Goal: Task Accomplishment & Management: Complete application form

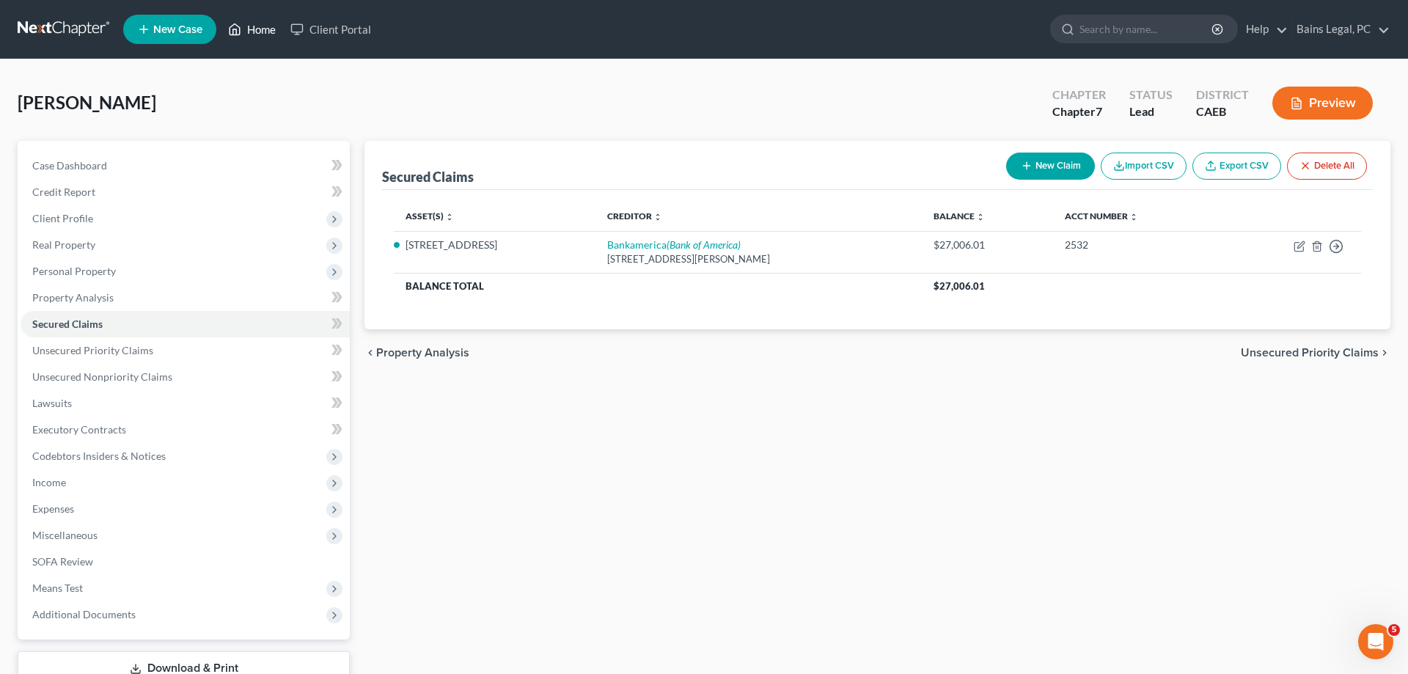
click at [248, 32] on link "Home" at bounding box center [252, 29] width 62 height 26
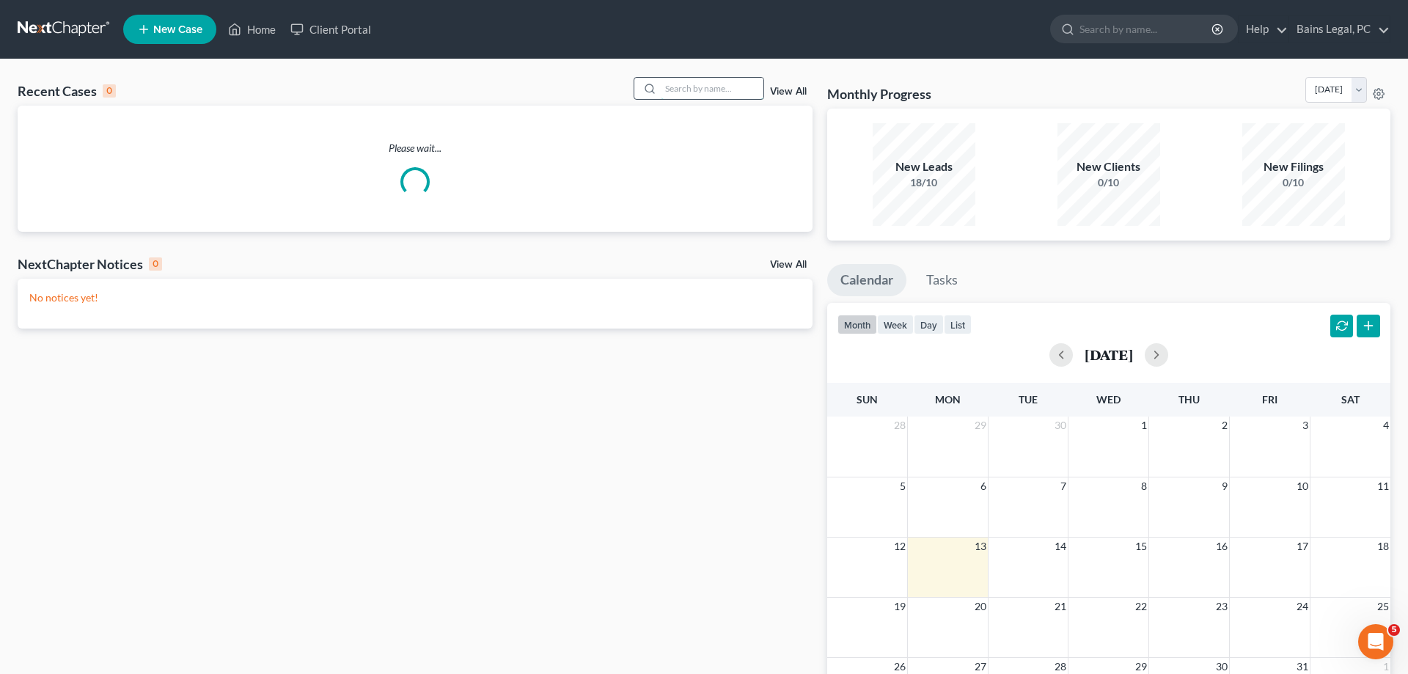
click at [661, 91] on input "search" at bounding box center [712, 88] width 103 height 21
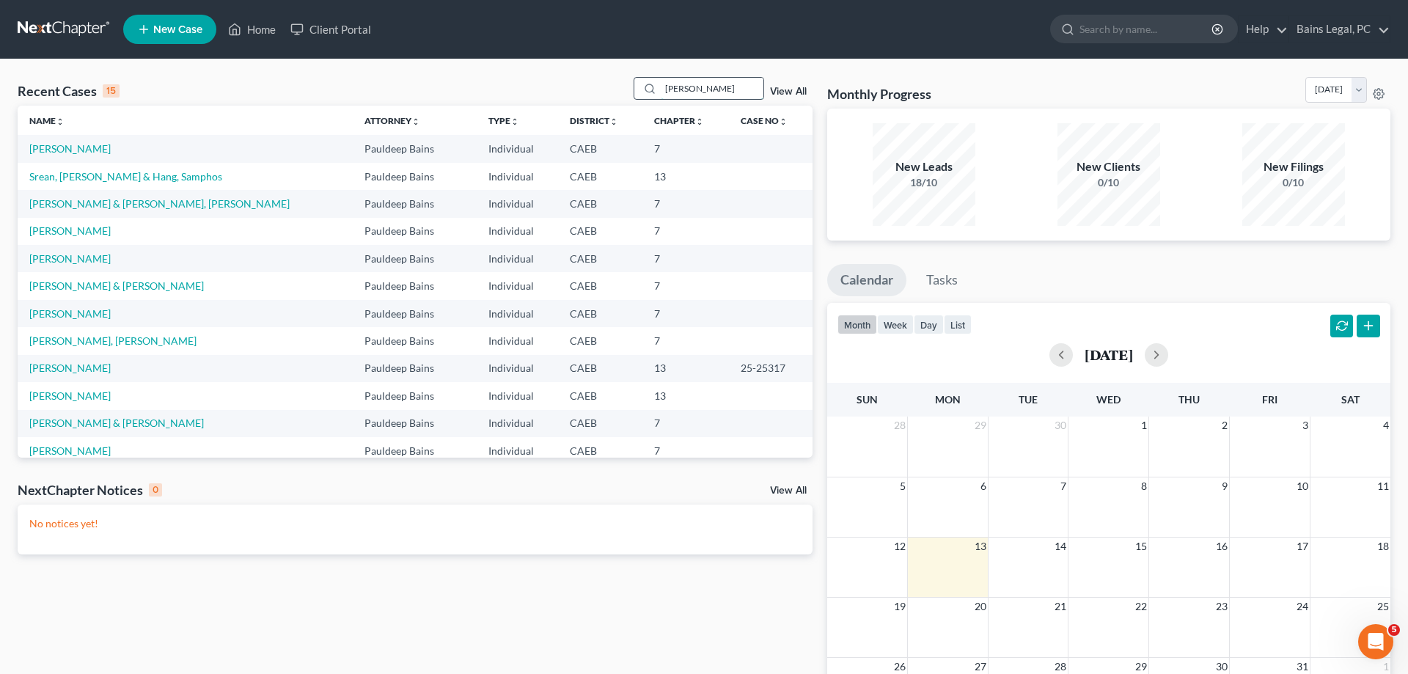
type input "[PERSON_NAME]"
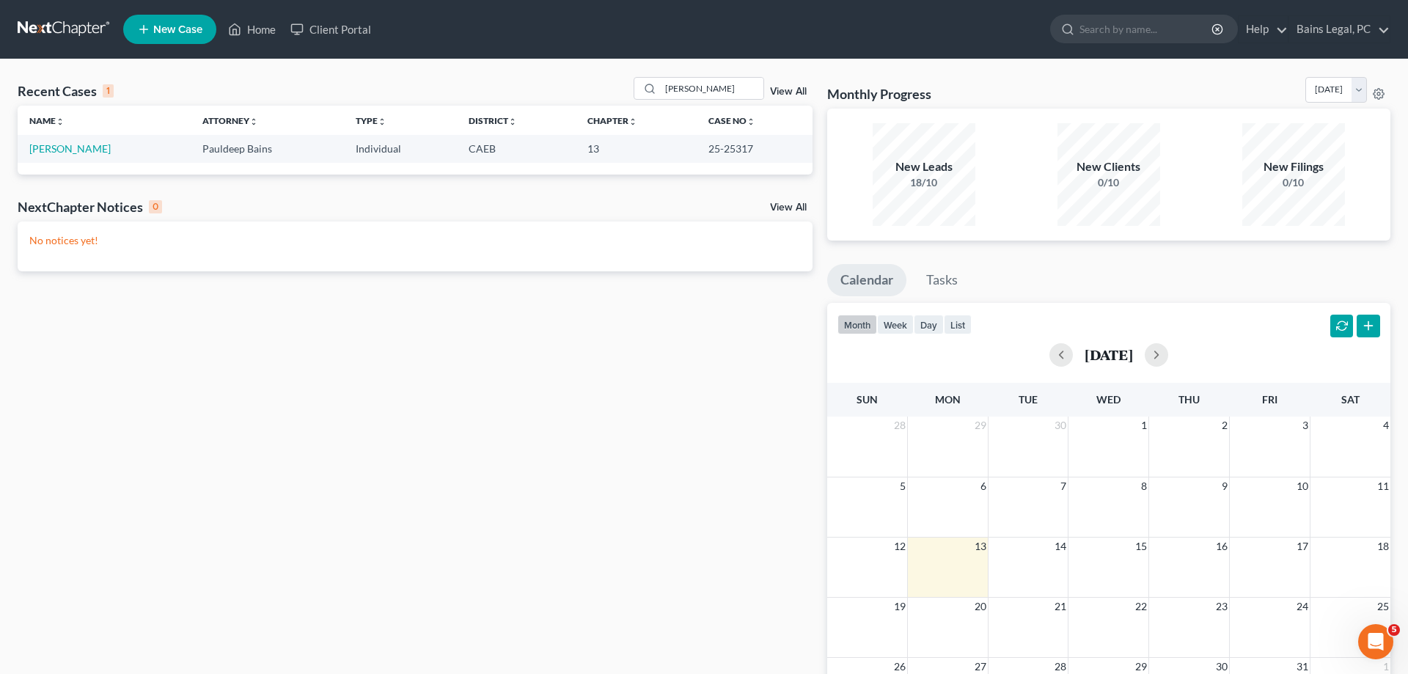
click at [29, 156] on td "[PERSON_NAME]" at bounding box center [104, 148] width 173 height 27
click at [55, 154] on link "[PERSON_NAME]" at bounding box center [69, 148] width 81 height 12
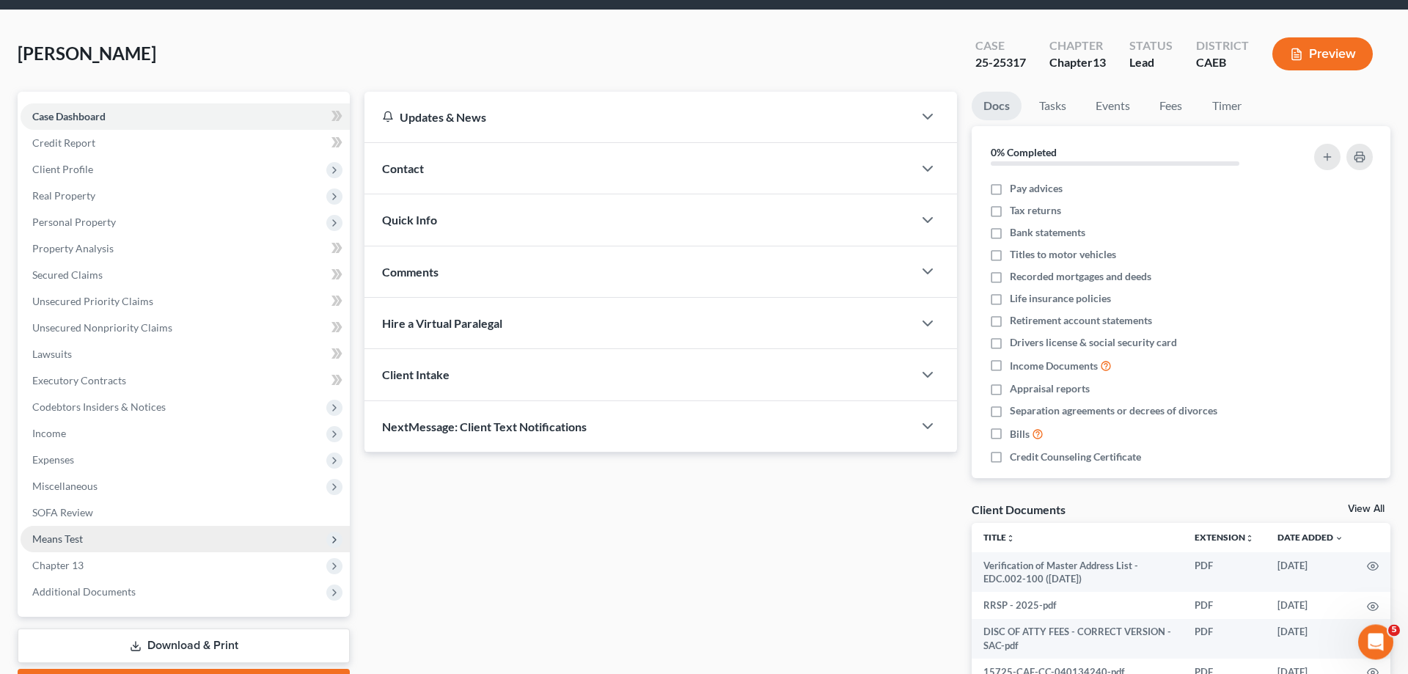
scroll to position [75, 0]
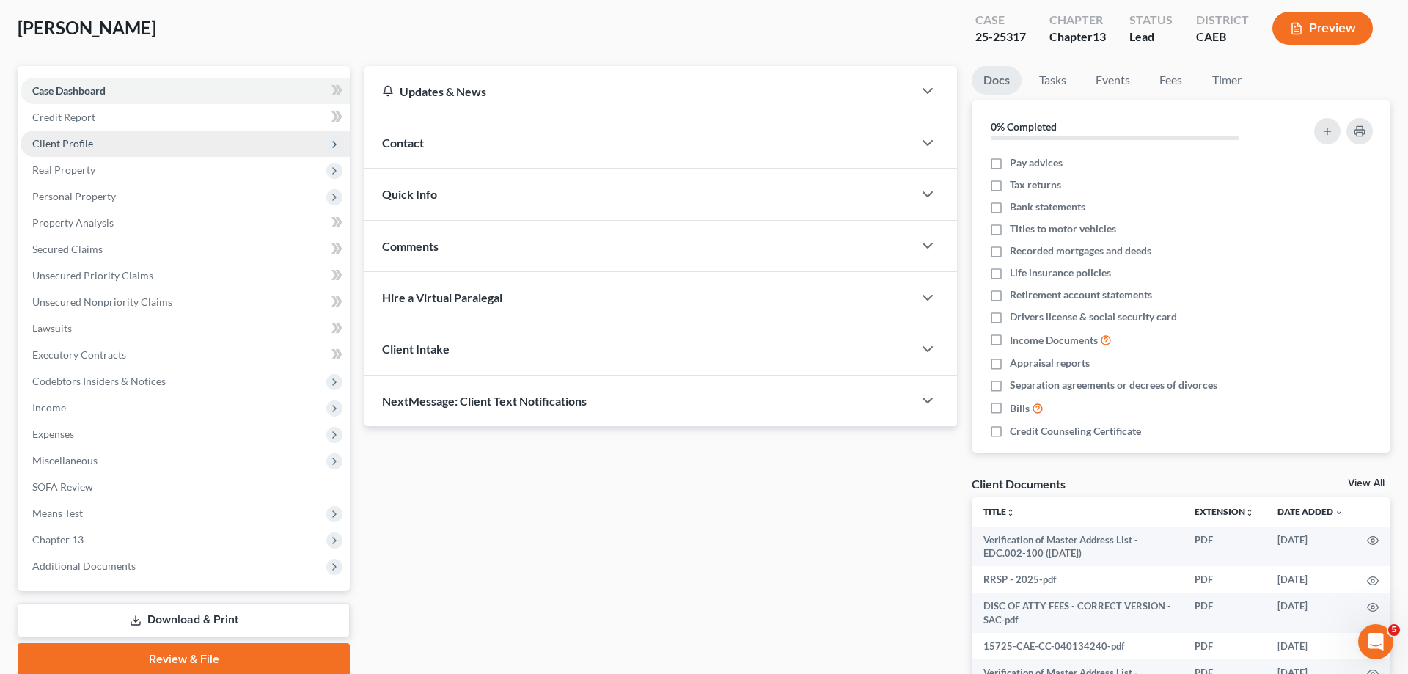
click at [98, 150] on span "Client Profile" at bounding box center [185, 144] width 329 height 26
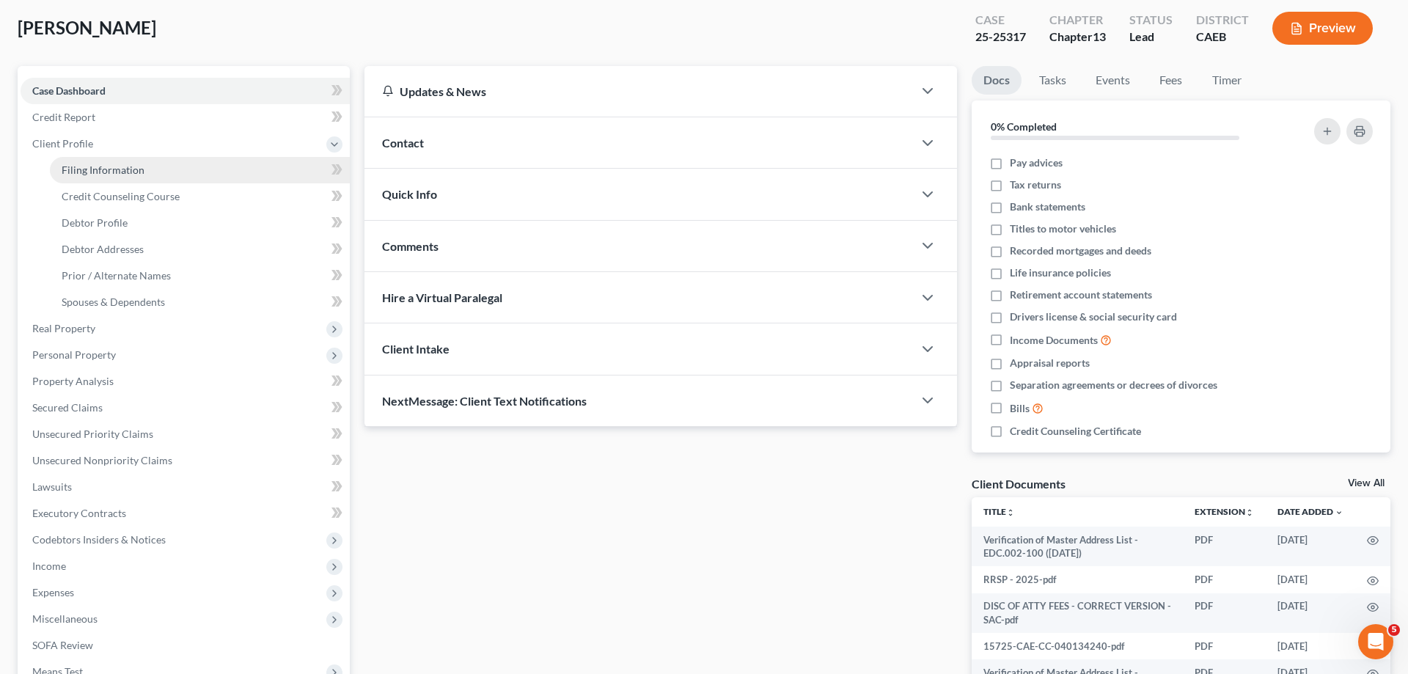
click at [136, 172] on span "Filing Information" at bounding box center [103, 170] width 83 height 12
select select "1"
select select "0"
select select "3"
select select "8"
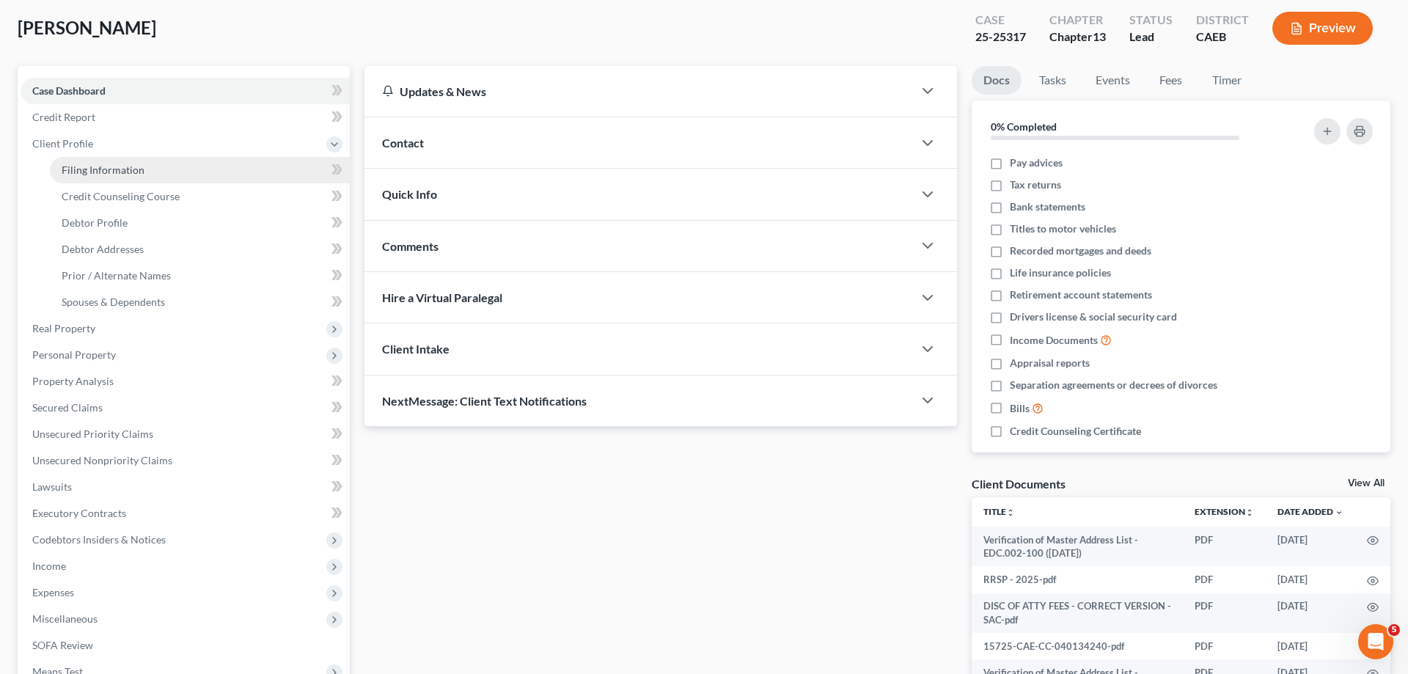
select select "0"
select select "4"
select select "1"
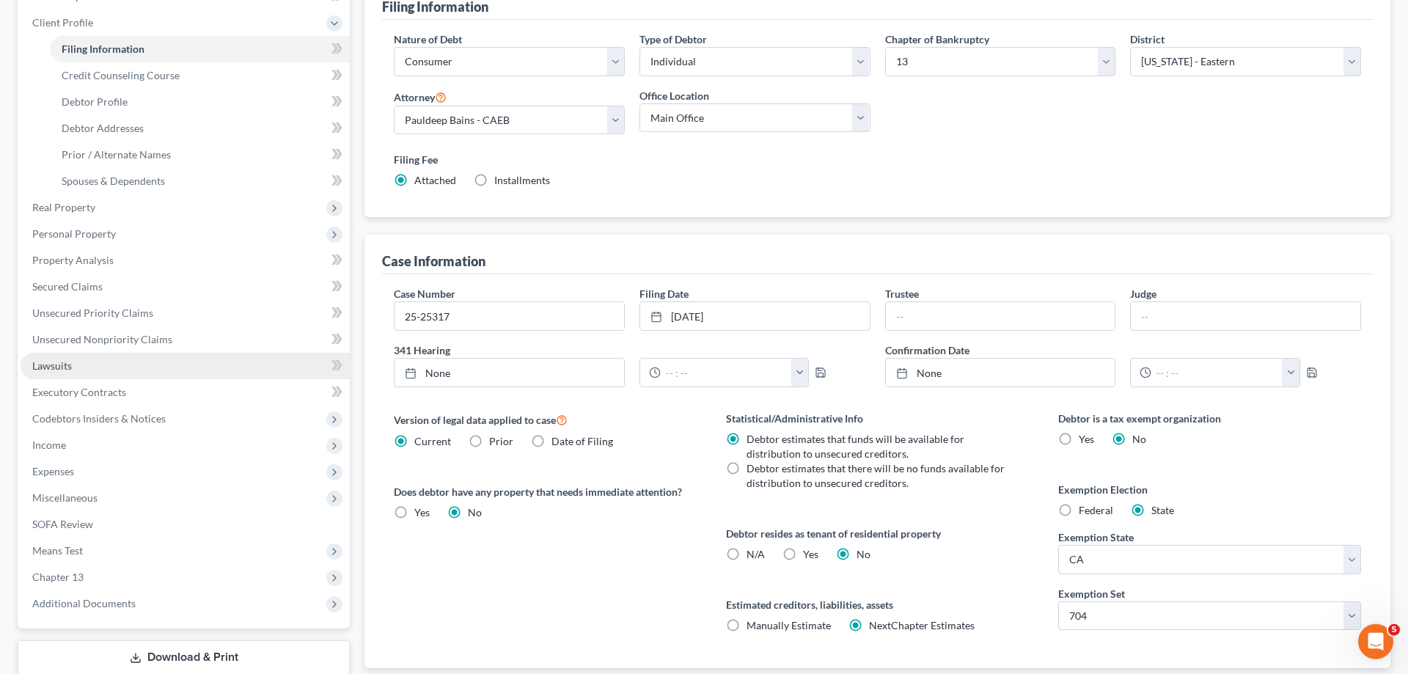
scroll to position [292, 0]
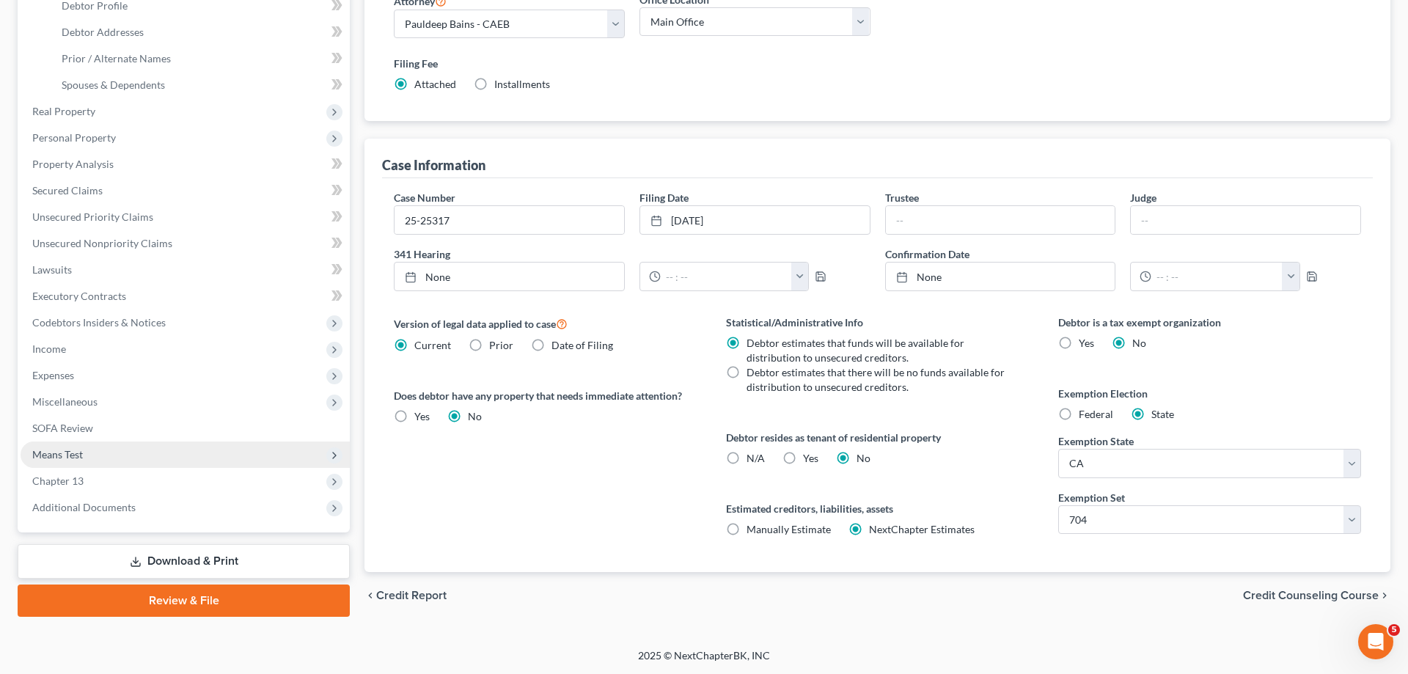
click at [90, 448] on span "Means Test" at bounding box center [185, 455] width 329 height 26
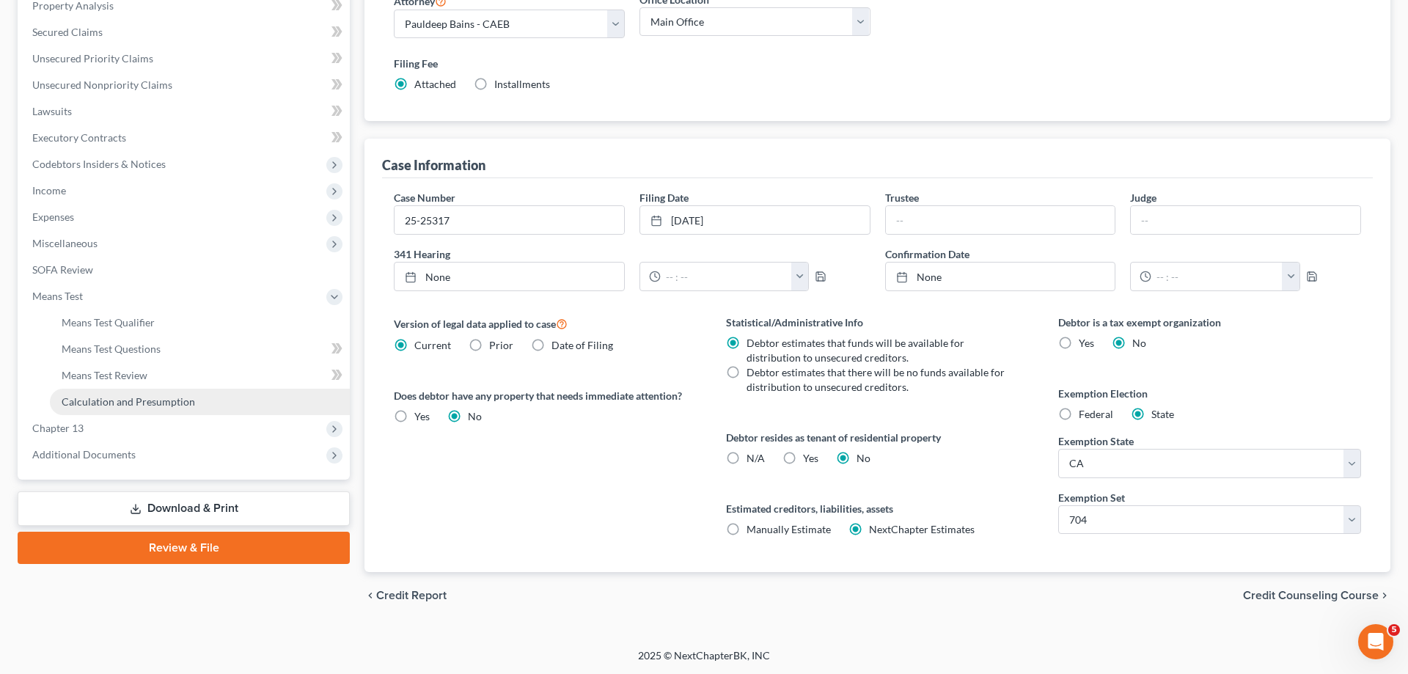
click at [190, 409] on link "Calculation and Presumption" at bounding box center [200, 402] width 300 height 26
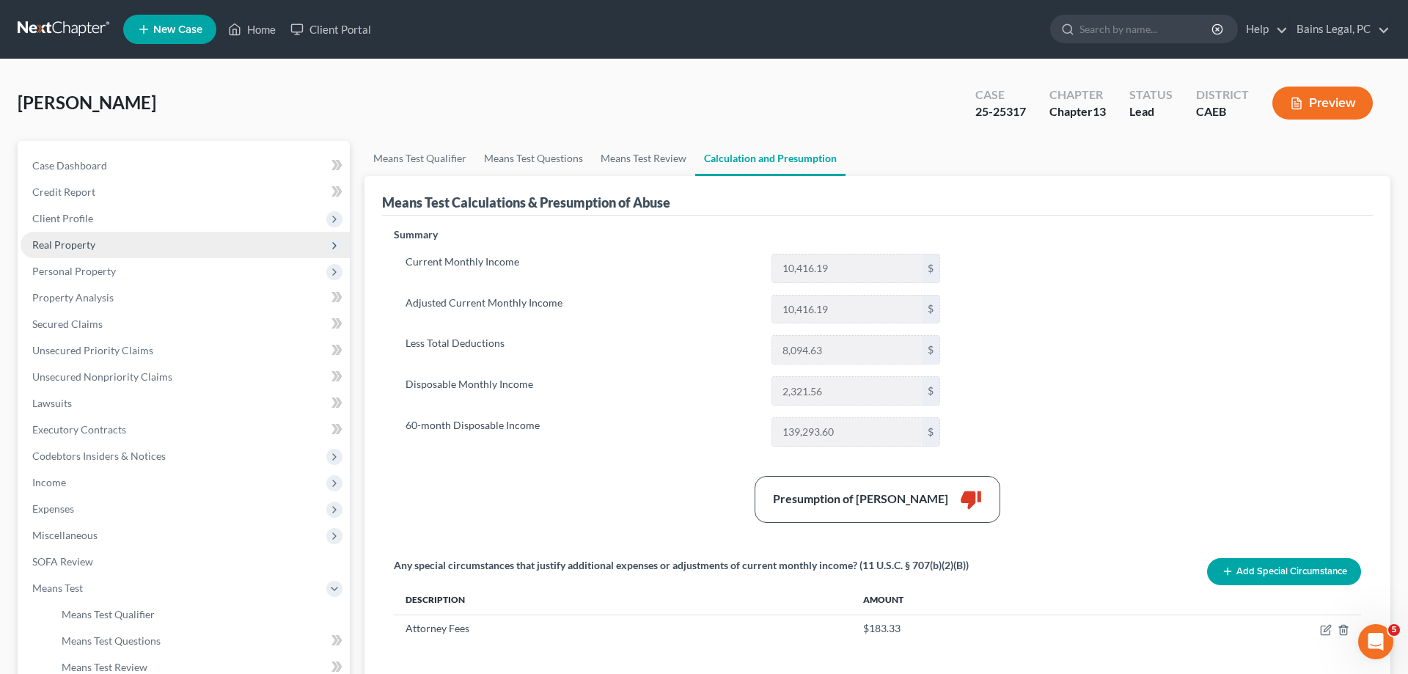
drag, startPoint x: 87, startPoint y: 256, endPoint x: 117, endPoint y: 249, distance: 30.2
click at [88, 256] on span "Real Property" at bounding box center [185, 245] width 329 height 26
